Goal: Information Seeking & Learning: Learn about a topic

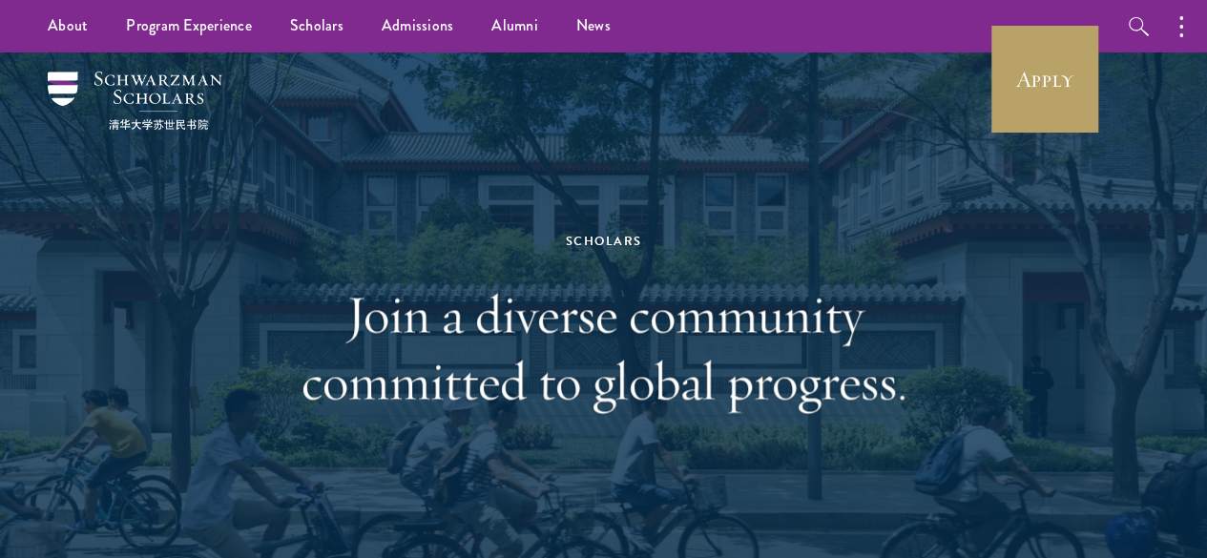
click at [834, 308] on h1 "Join a diverse community committed to global progress." at bounding box center [604, 348] width 658 height 134
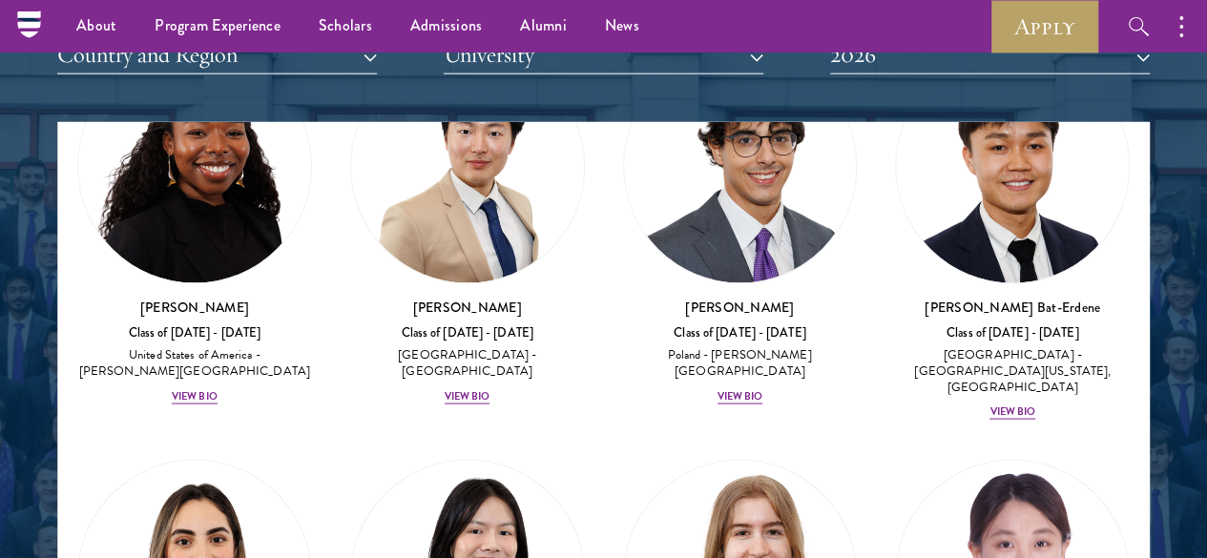
scroll to position [1808, 0]
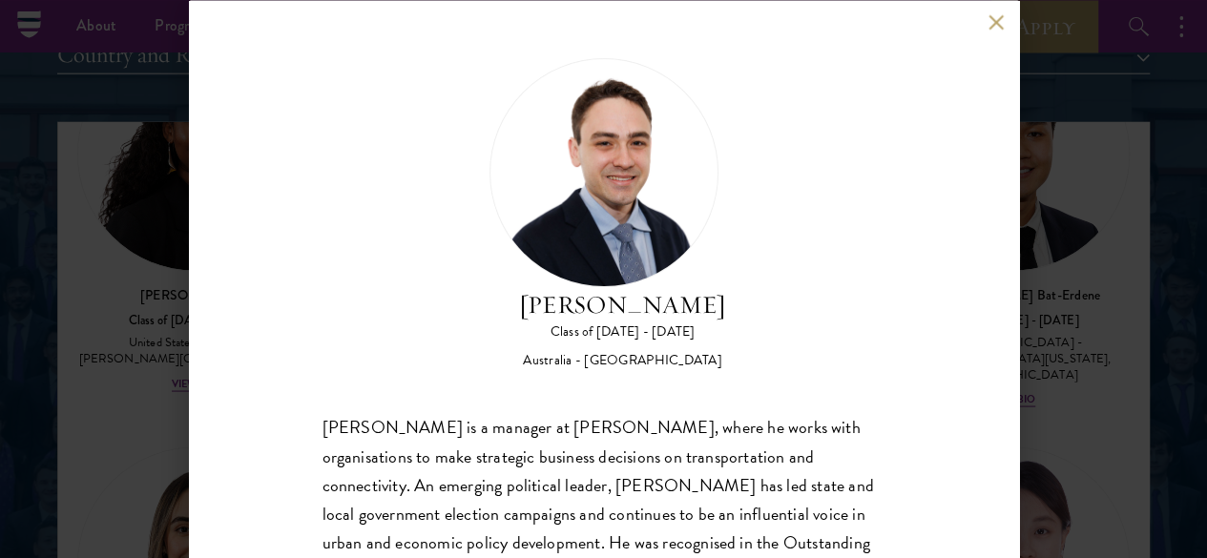
click at [787, 427] on div "[PERSON_NAME] is a manager at [PERSON_NAME], where he works with organisations …" at bounding box center [604, 556] width 563 height 286
click at [991, 24] on button at bounding box center [997, 22] width 16 height 16
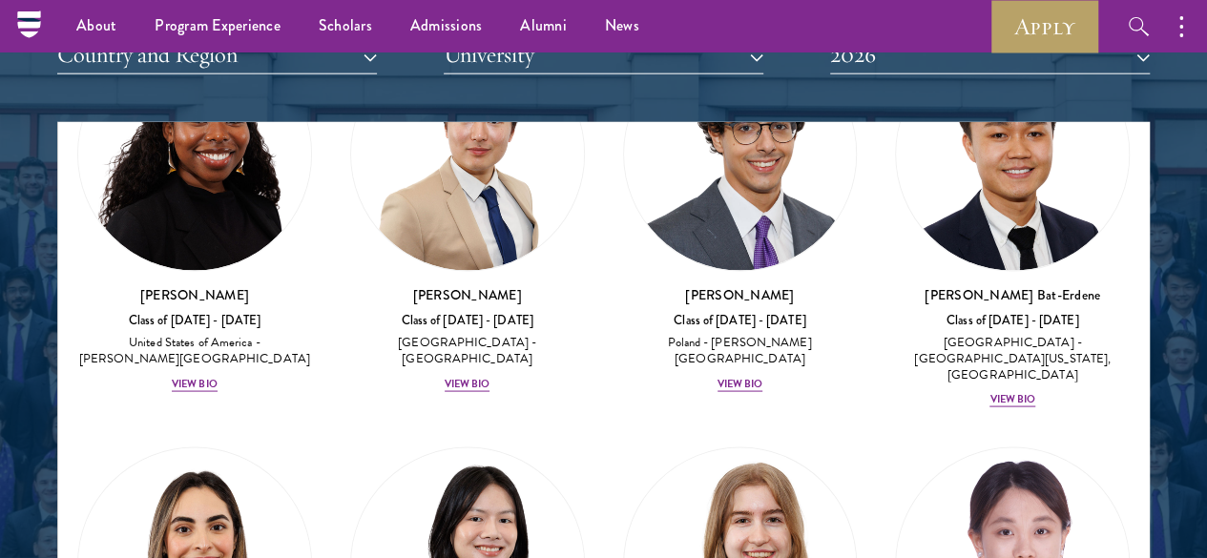
drag, startPoint x: 1111, startPoint y: 211, endPoint x: 1102, endPoint y: 239, distance: 29.0
click at [1102, 239] on div "Viewing all scholars - 145 results Clear filters Amber Class of [DATE] - [DATE]…" at bounding box center [603, 408] width 1093 height 573
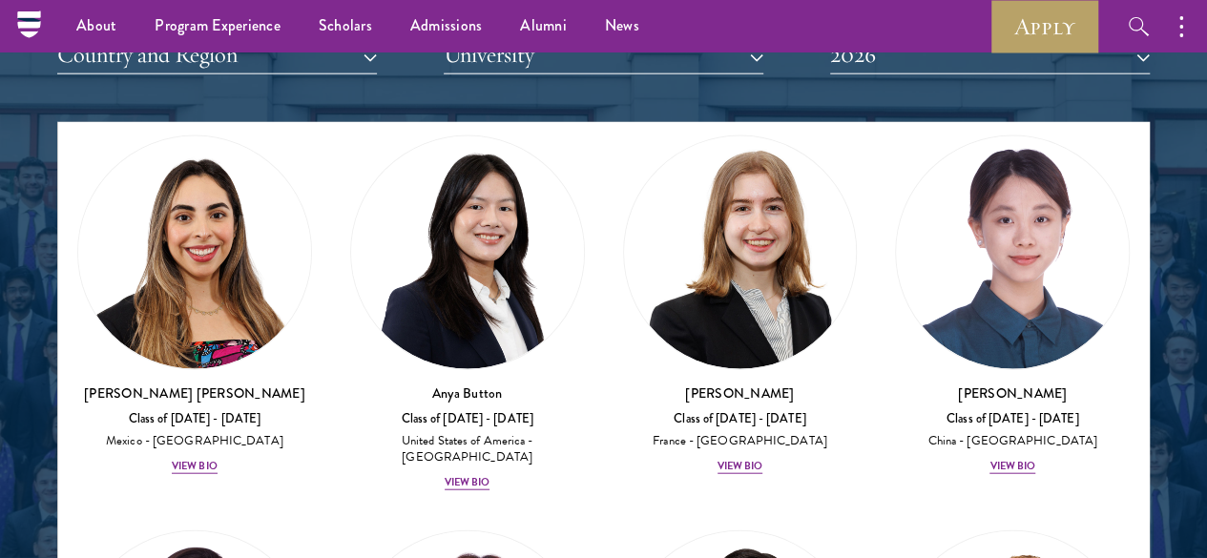
scroll to position [2206, 0]
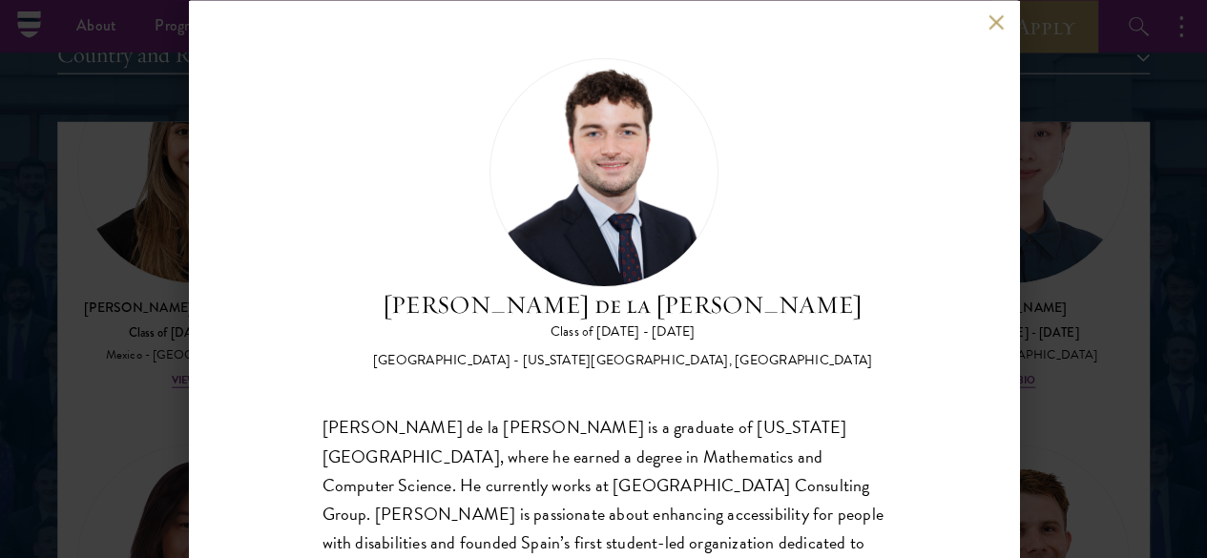
click at [992, 20] on button at bounding box center [997, 22] width 16 height 16
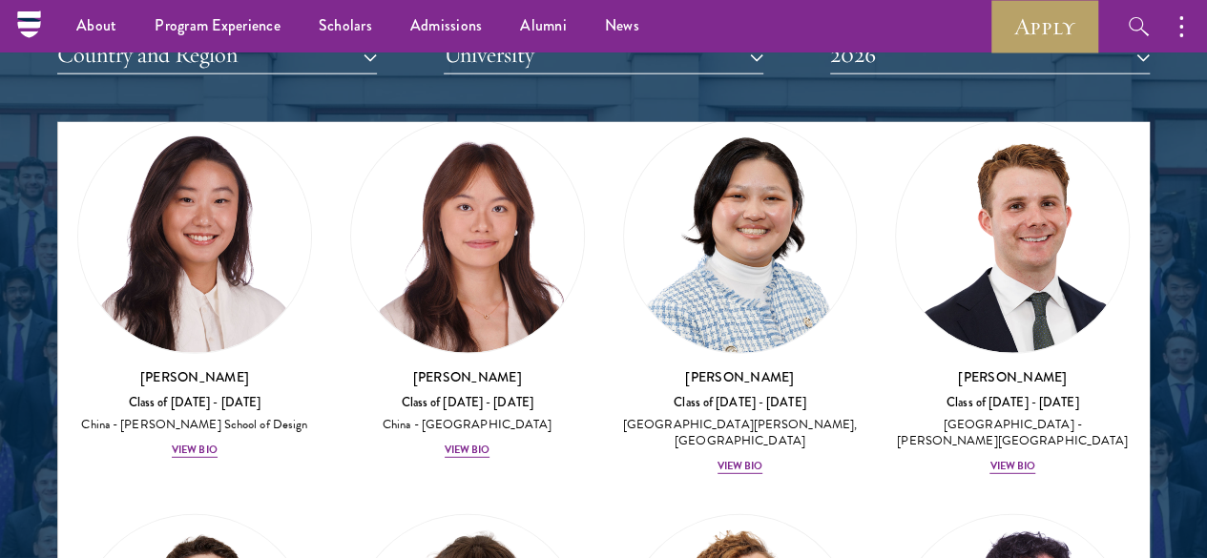
scroll to position [2544, 0]
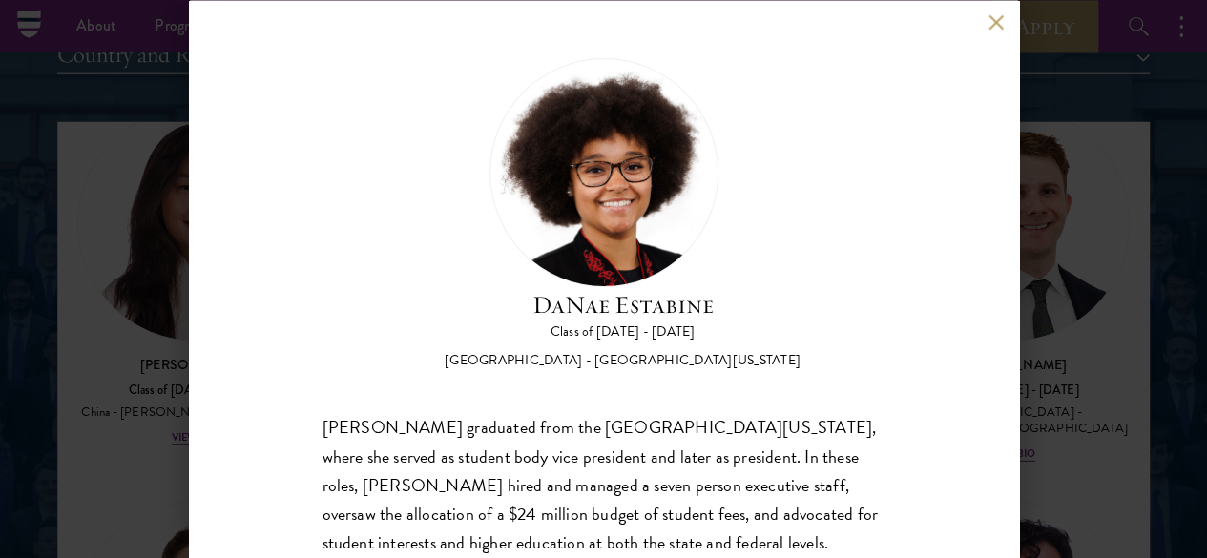
click at [599, 413] on div "[PERSON_NAME] graduated from the [GEOGRAPHIC_DATA][US_STATE], where she served …" at bounding box center [604, 556] width 563 height 286
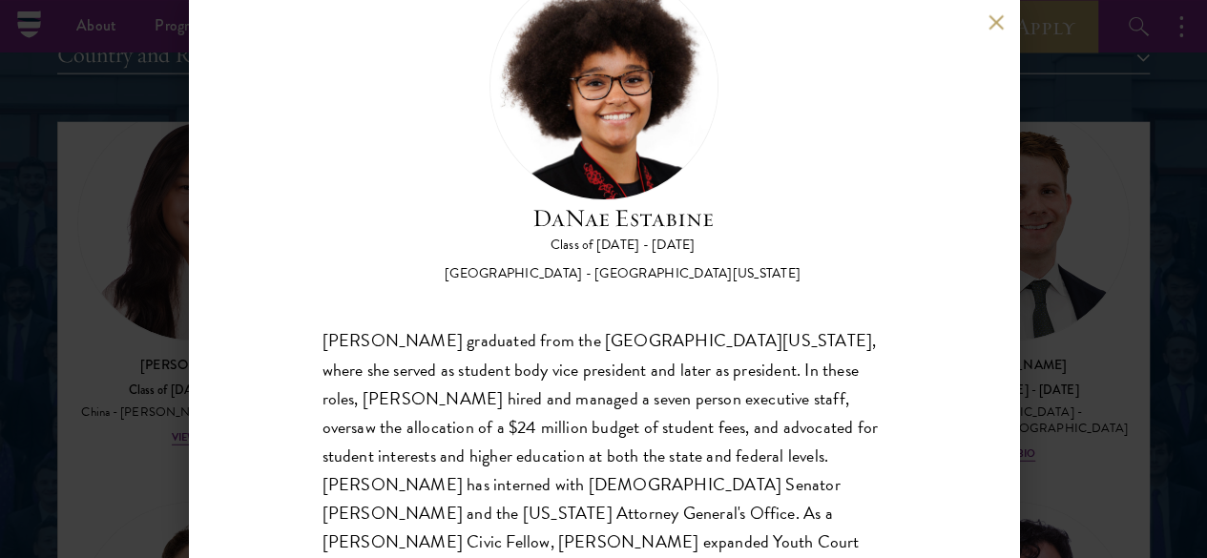
scroll to position [86, 0]
click at [994, 22] on button at bounding box center [997, 22] width 16 height 16
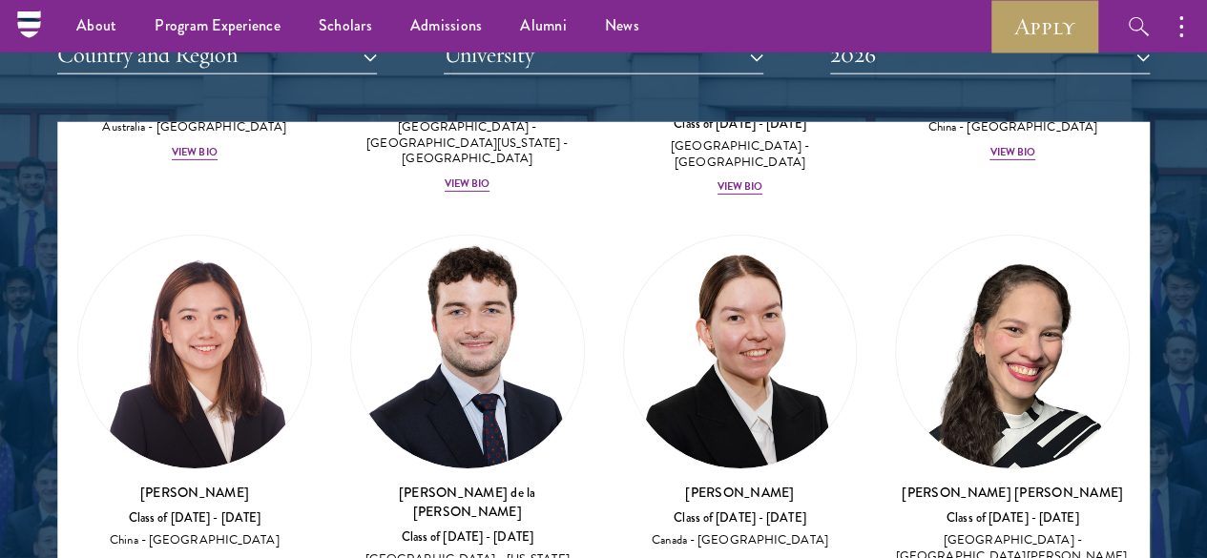
scroll to position [3286, 0]
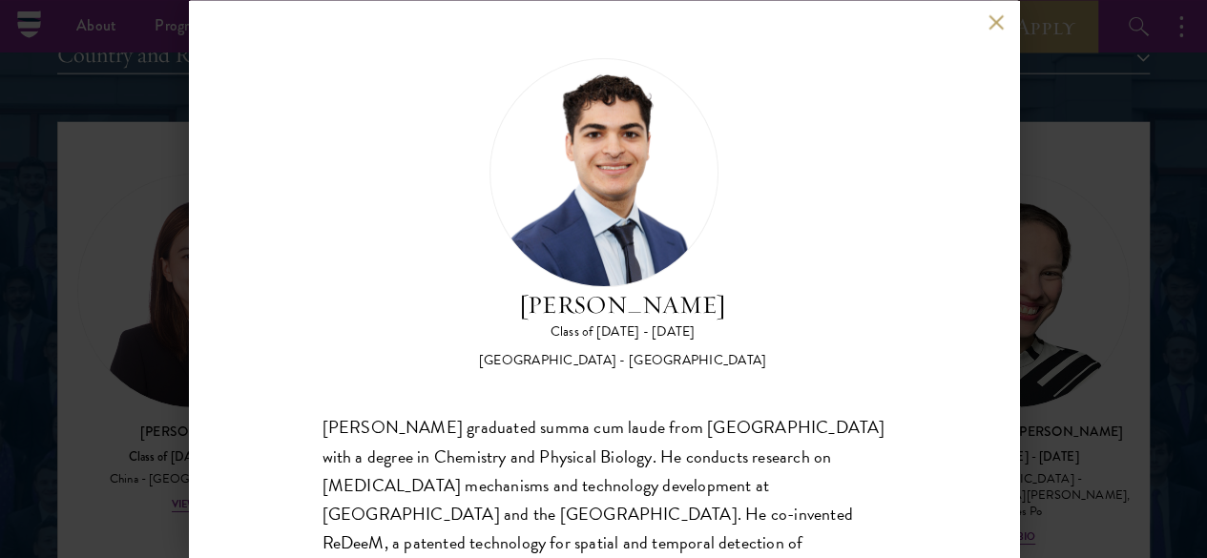
click at [734, 324] on div "[PERSON_NAME] Class of [DATE] - [DATE] [GEOGRAPHIC_DATA] - [GEOGRAPHIC_DATA] [P…" at bounding box center [604, 393] width 563 height 672
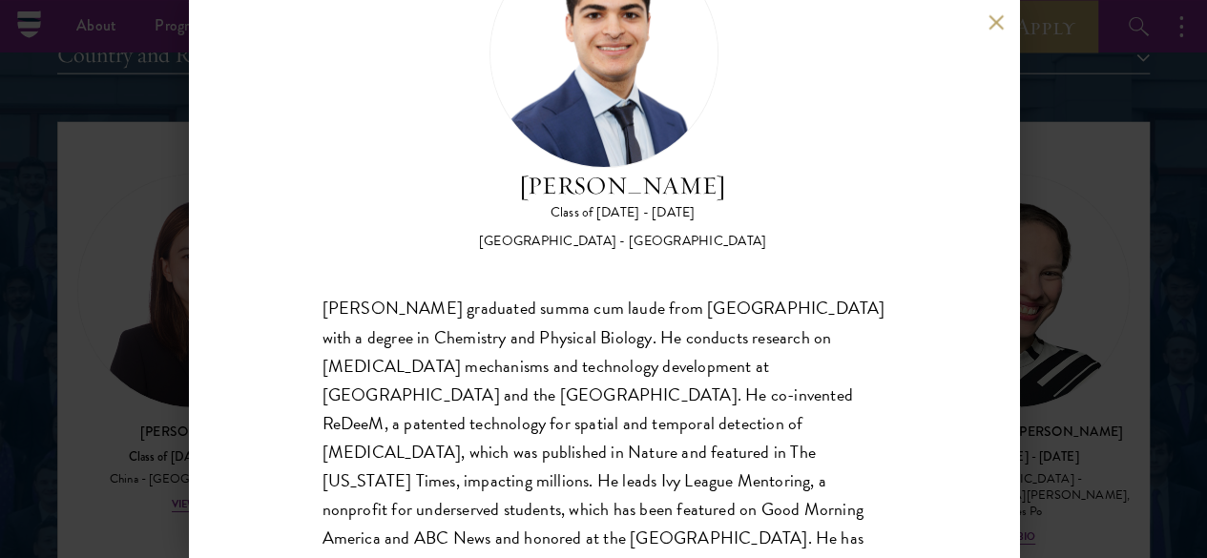
scroll to position [153, 0]
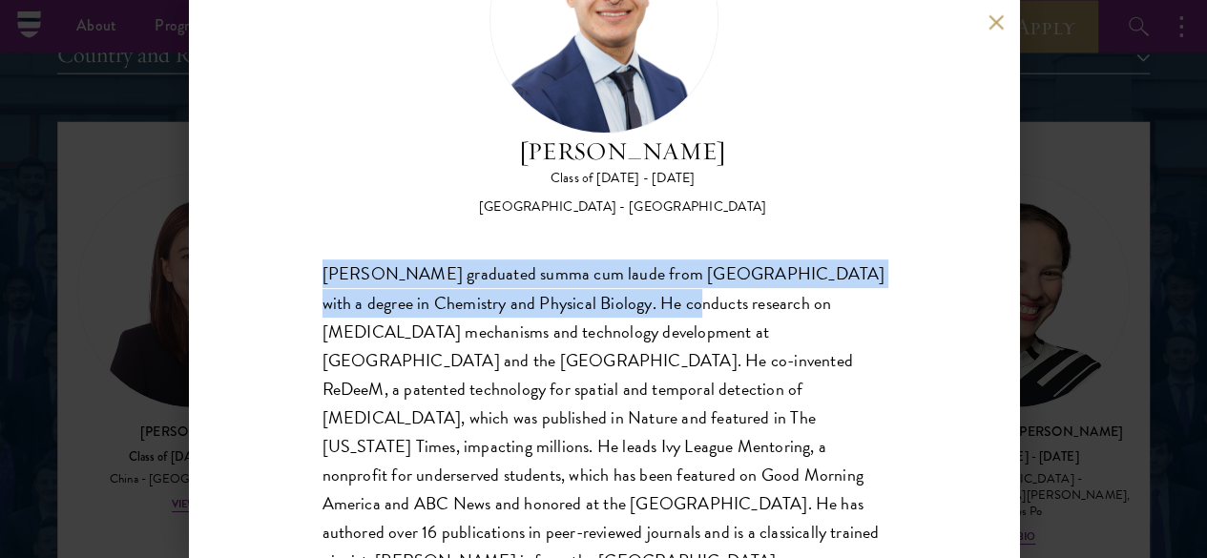
drag, startPoint x: 751, startPoint y: 226, endPoint x: 307, endPoint y: 203, distance: 444.3
click at [307, 203] on div "[PERSON_NAME] Class of [DATE] - [DATE] [GEOGRAPHIC_DATA] - [GEOGRAPHIC_DATA] [P…" at bounding box center [604, 279] width 830 height 558
copy div "[PERSON_NAME] graduated summa cum laude from [GEOGRAPHIC_DATA] with a degree in…"
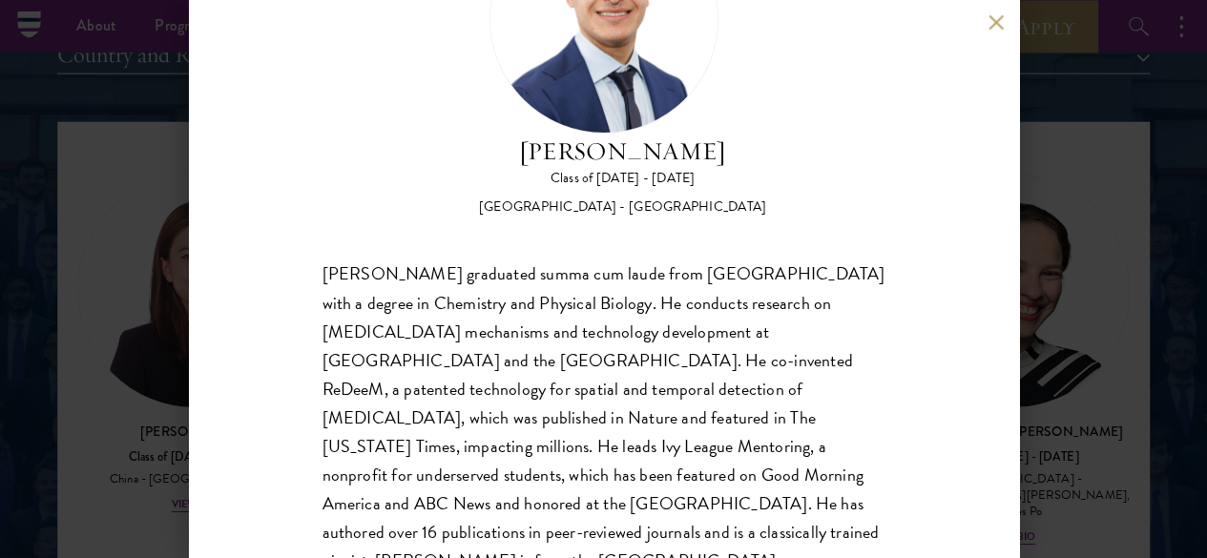
click at [547, 310] on div "[PERSON_NAME] graduated summa cum laude from [GEOGRAPHIC_DATA] with a degree in…" at bounding box center [604, 419] width 563 height 316
click at [994, 23] on button at bounding box center [997, 22] width 16 height 16
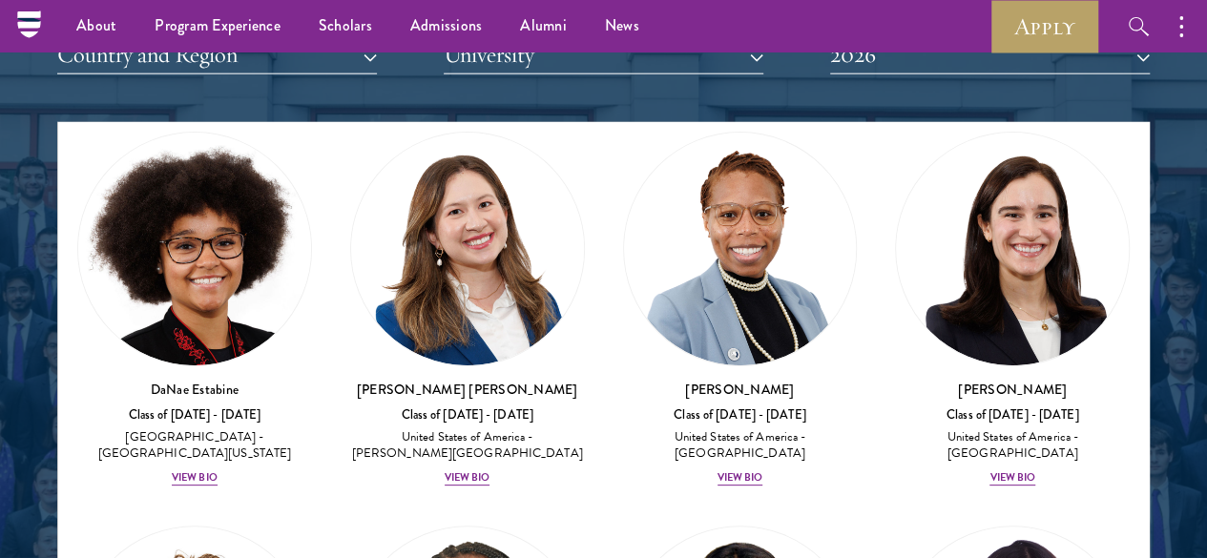
scroll to position [3831, 0]
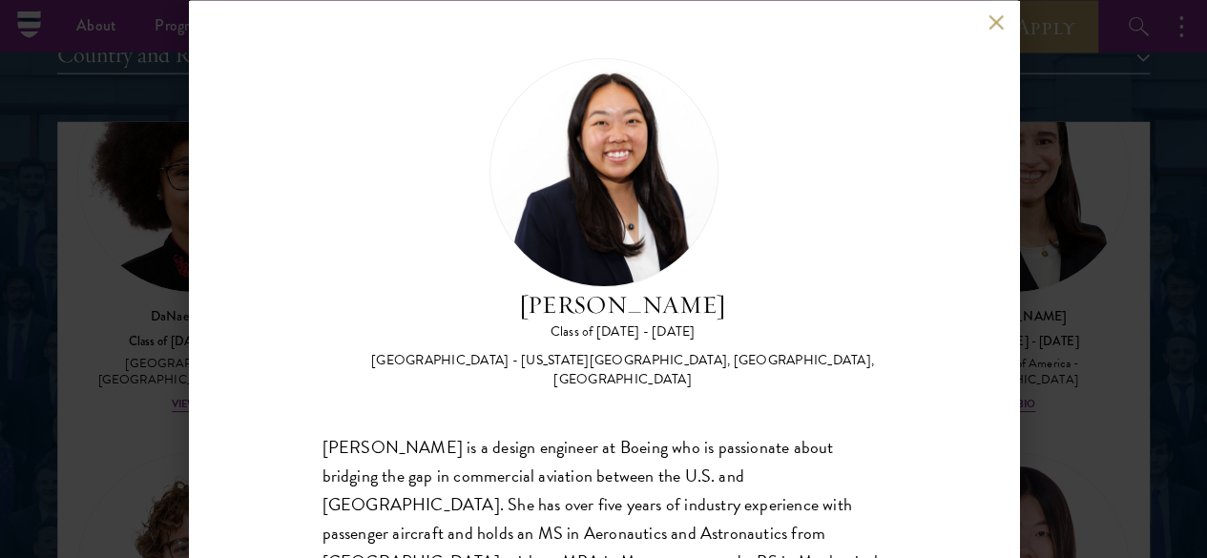
click at [848, 283] on div "[PERSON_NAME] Class of [DATE] - [DATE] [GEOGRAPHIC_DATA] - [US_STATE][GEOGRAPHI…" at bounding box center [604, 223] width 563 height 332
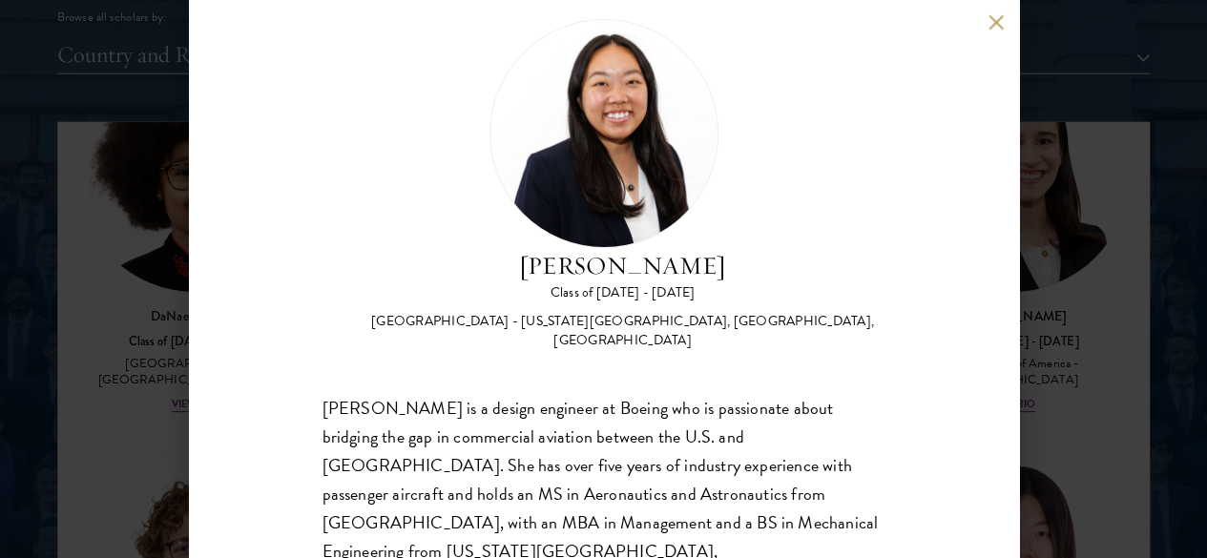
scroll to position [2443, 0]
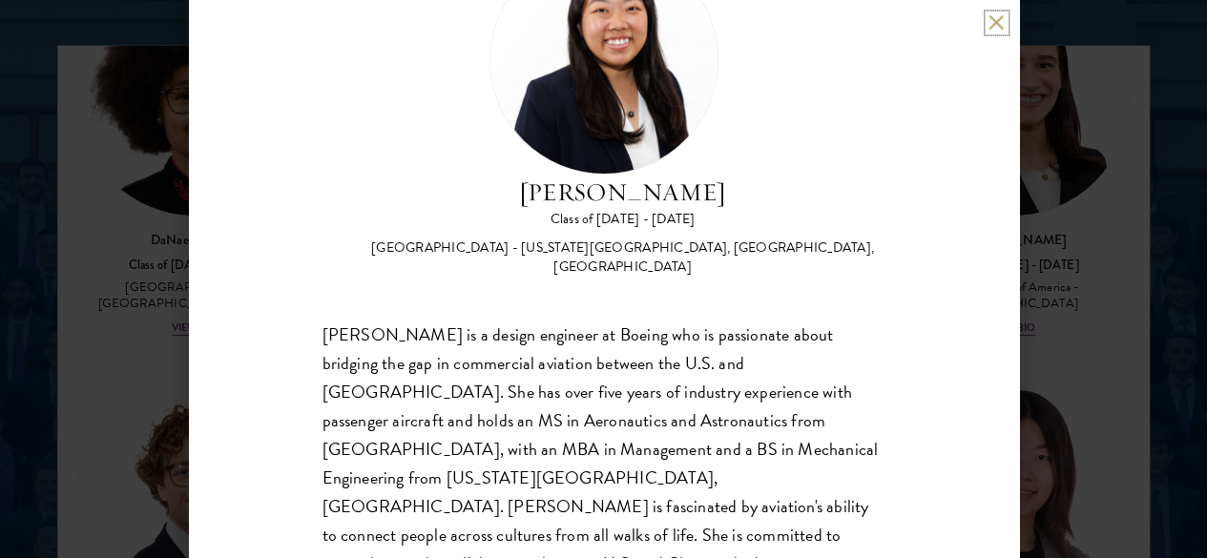
click at [992, 17] on button at bounding box center [997, 22] width 16 height 16
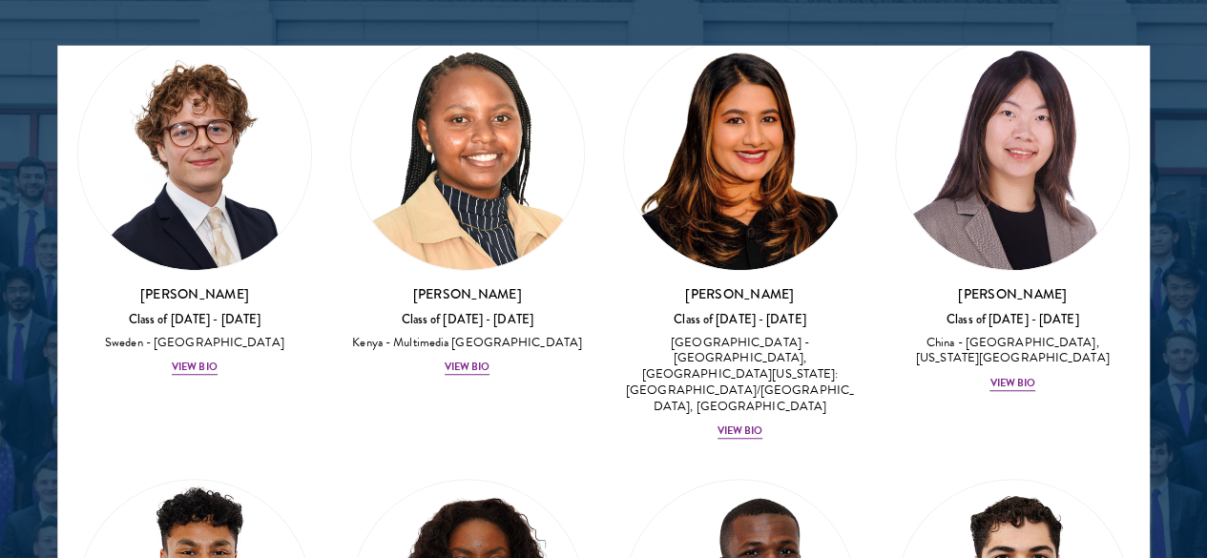
scroll to position [4355, 0]
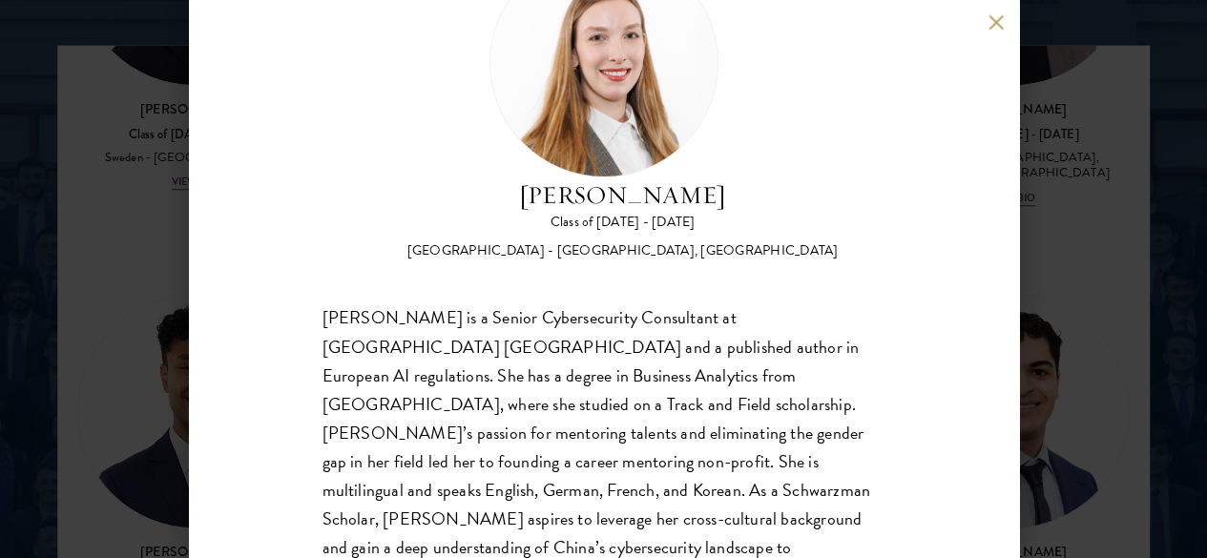
scroll to position [110, 0]
drag, startPoint x: 813, startPoint y: 392, endPoint x: 475, endPoint y: 428, distance: 339.8
click at [475, 428] on div "[PERSON_NAME] is a Senior Cybersecurity Consultant at [GEOGRAPHIC_DATA] [GEOGRA…" at bounding box center [604, 461] width 563 height 316
copy div "As a Schwarzman Scholar,"
click at [124, 104] on div "[PERSON_NAME] Class of [DATE] - [DATE] [GEOGRAPHIC_DATA] - [GEOGRAPHIC_DATA], […" at bounding box center [603, 279] width 1207 height 558
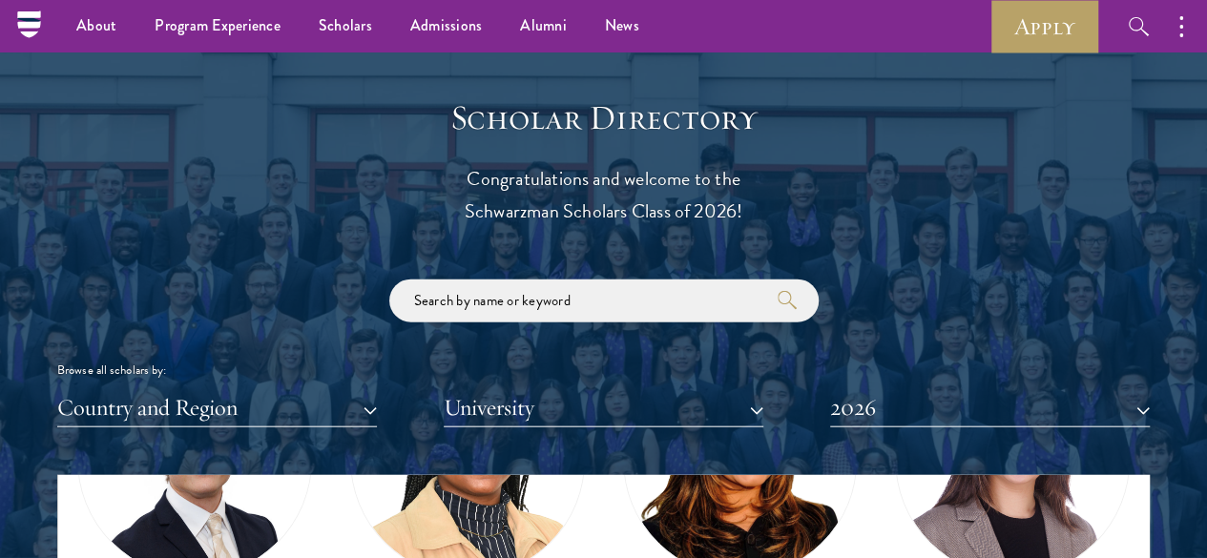
scroll to position [1883, 0]
